Goal: Check status: Check status

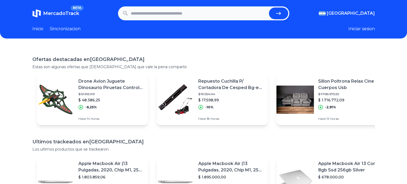
click at [42, 26] on link "Inicio" at bounding box center [37, 29] width 11 height 6
click at [184, 13] on input "text" at bounding box center [199, 13] width 136 height 12
type input "******"
click at [269, 7] on button "submit" at bounding box center [278, 13] width 19 height 12
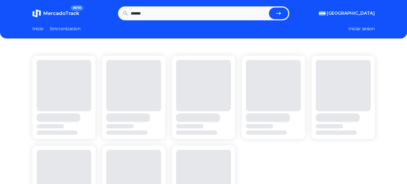
drag, startPoint x: 0, startPoint y: 0, endPoint x: 109, endPoint y: 17, distance: 110.7
click at [109, 17] on section "MercadoTrack BETA Argentina Argentina Uruguay Mexico Chile Peru Venezuela Colom…" at bounding box center [203, 13] width 342 height 14
type input "**********"
click at [269, 7] on button "submit" at bounding box center [278, 13] width 19 height 12
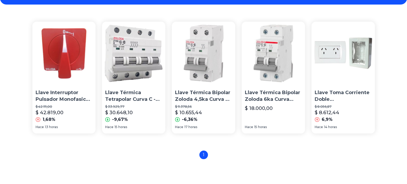
scroll to position [27, 0]
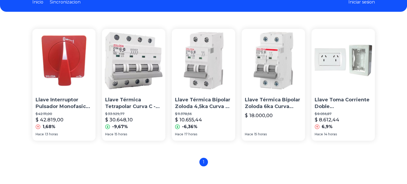
click at [76, 64] on img at bounding box center [63, 60] width 63 height 63
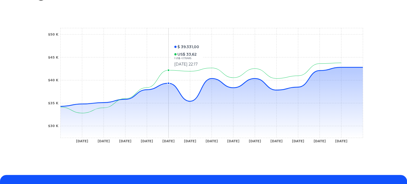
scroll to position [27, 0]
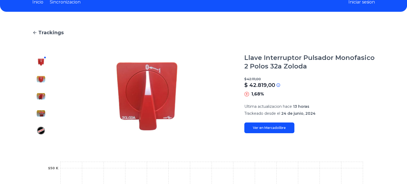
click at [36, 33] on icon at bounding box center [34, 32] width 5 height 5
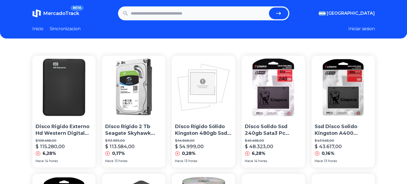
click at [202, 16] on input "text" at bounding box center [199, 13] width 136 height 12
click at [153, 12] on input "text" at bounding box center [199, 13] width 136 height 12
drag, startPoint x: 150, startPoint y: 1, endPoint x: 249, endPoint y: 26, distance: 101.8
click at [249, 26] on section "Inicio Sincronizacion Iniciar sesion" at bounding box center [203, 29] width 342 height 6
